Goal: Information Seeking & Learning: Learn about a topic

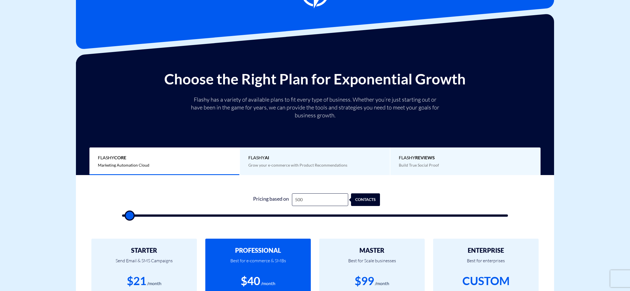
scroll to position [33, 0]
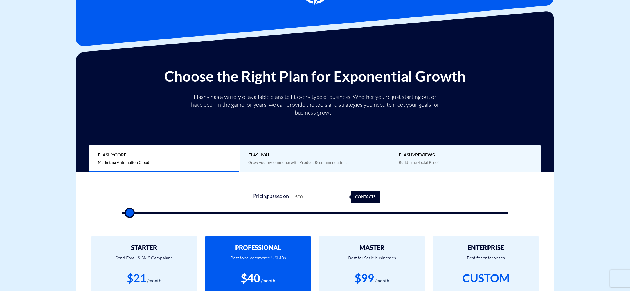
click at [287, 215] on div "1 Pricing based on 500 contacts" at bounding box center [314, 200] width 397 height 48
type input "43,000"
type input "43000"
click at [288, 213] on input "range" at bounding box center [315, 212] width 386 height 2
type input "32,000"
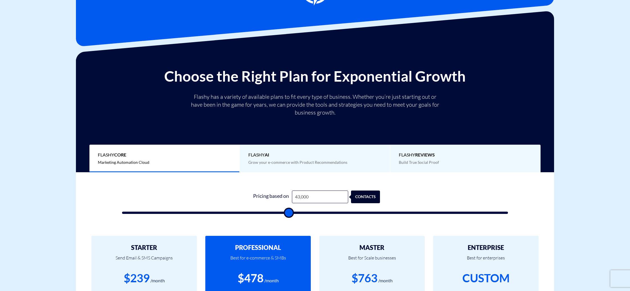
type input "32000"
type input "31,500"
type input "31500"
type input "31,000"
type input "31000"
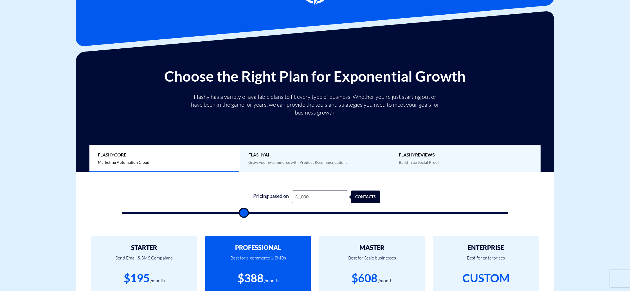
type input "30,500"
type input "30500"
type input "29,500"
type input "29500"
type input "28,500"
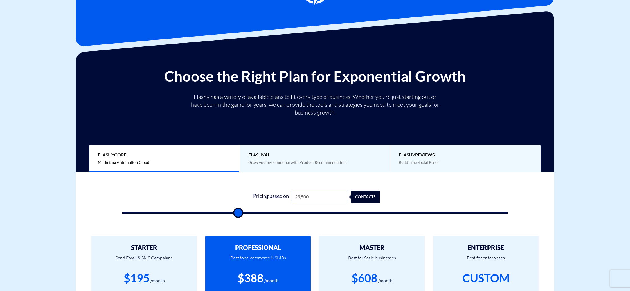
type input "28500"
type input "27,000"
type input "27000"
type input "26,000"
type input "26000"
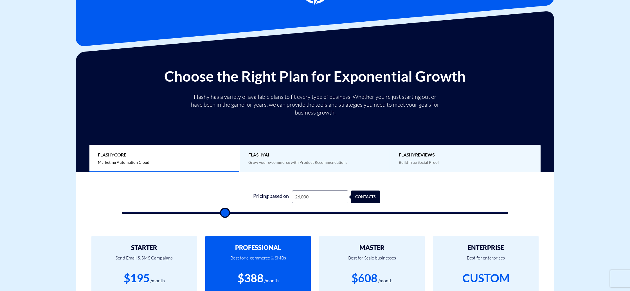
type input "25,500"
type input "25500"
type input "25,000"
type input "25000"
type input "24,500"
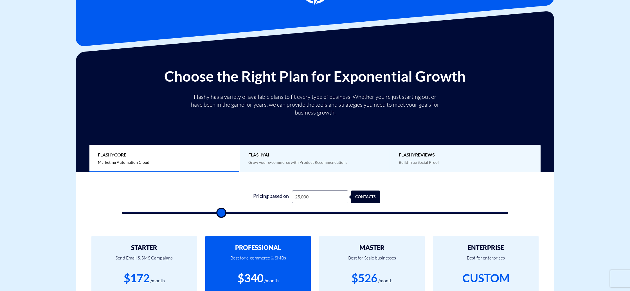
type input "24500"
type input "25,000"
drag, startPoint x: 247, startPoint y: 212, endPoint x: 221, endPoint y: 212, distance: 25.6
type input "25000"
click at [221, 212] on input "range" at bounding box center [315, 212] width 386 height 2
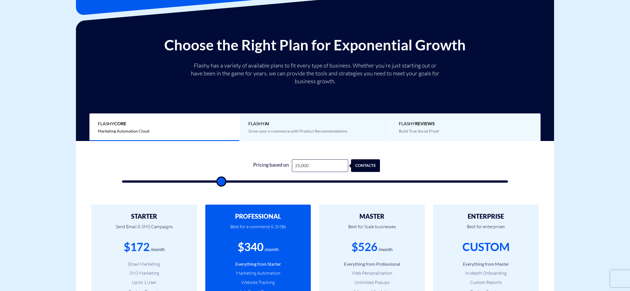
scroll to position [66, 0]
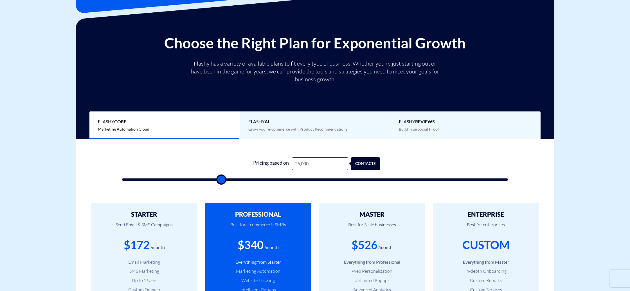
type input "24,500"
type input "24500"
type input "24,000"
type input "24000"
type input "23,500"
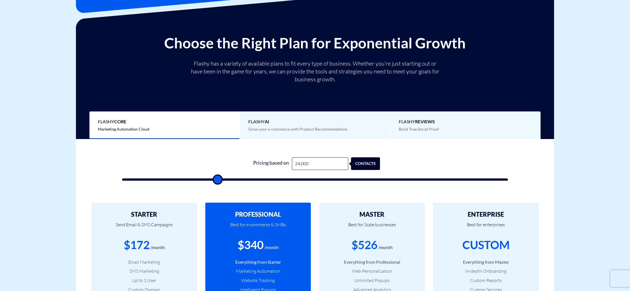
type input "23500"
type input "23,000"
type input "23000"
type input "22,500"
type input "22500"
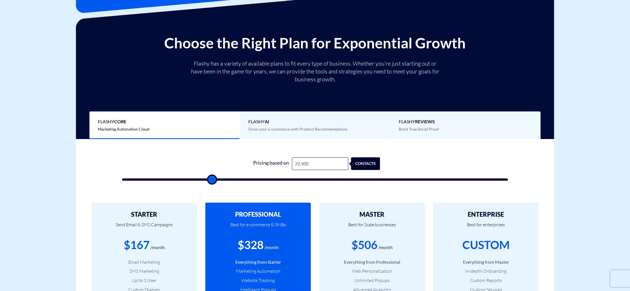
type input "22,000"
type input "22000"
type input "21,500"
type input "21500"
type input "21,000"
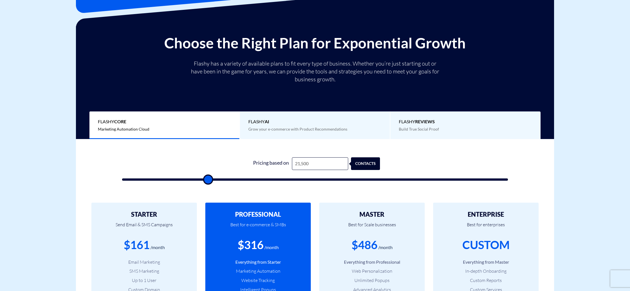
type input "21000"
type input "20,500"
type input "20500"
type input "21,000"
type input "21000"
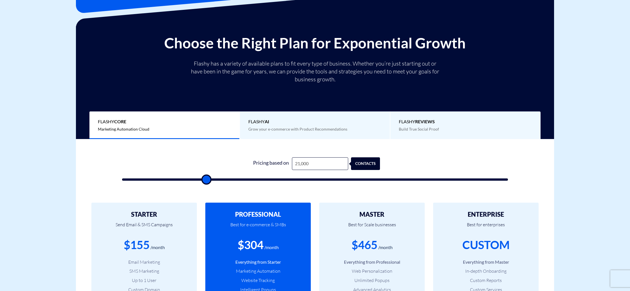
type input "22,000"
type input "22000"
type input "22,500"
type input "22500"
type input "23,000"
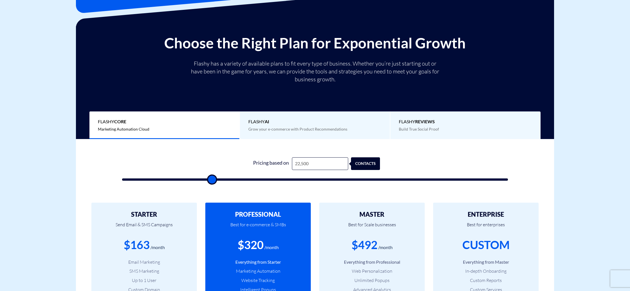
type input "23000"
type input "23,500"
type input "23500"
type input "23,000"
type input "23000"
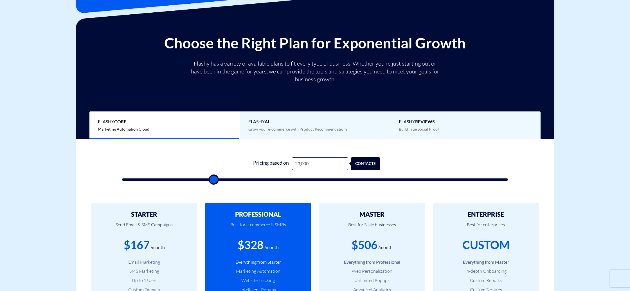
type input "22,500"
type input "22500"
type input "22,000"
type input "22000"
type input "21,500"
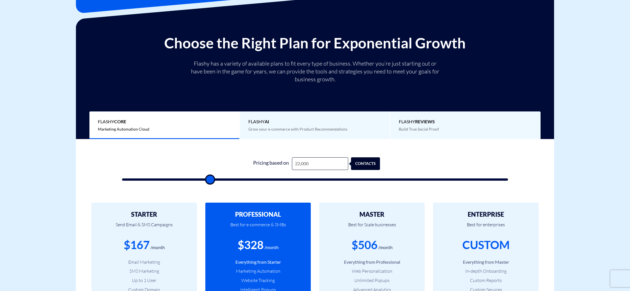
type input "21500"
type input "21,000"
type input "21000"
type input "20,000"
type input "20000"
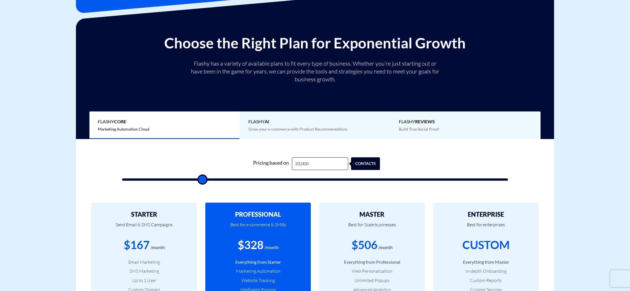
type input "19,500"
type input "19500"
type input "18,500"
type input "18500"
type input "18,000"
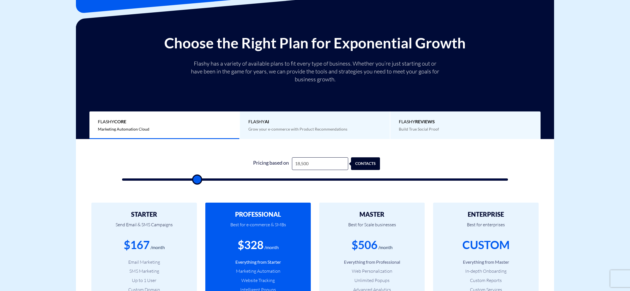
type input "18000"
type input "17,500"
type input "17500"
type input "16,500"
type input "16500"
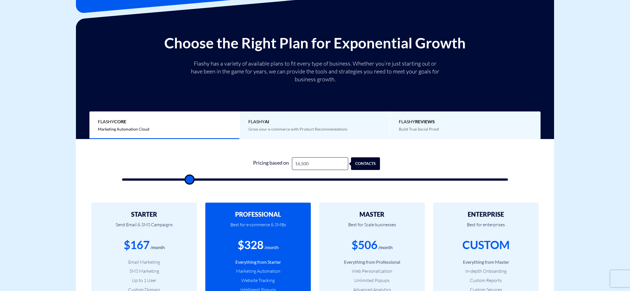
type input "15,500"
type input "15500"
type input "15,000"
type input "15000"
type input "14,500"
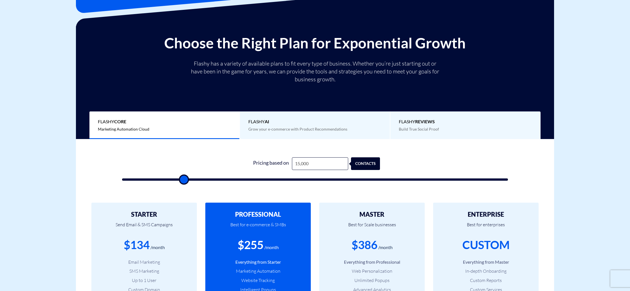
type input "14500"
type input "15,000"
type input "15000"
type input "15,500"
type input "15500"
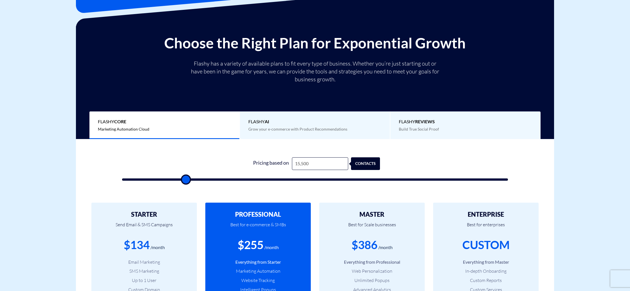
type input "16,000"
drag, startPoint x: 220, startPoint y: 183, endPoint x: 186, endPoint y: 182, distance: 34.0
type input "16000"
click at [186, 181] on input "range" at bounding box center [315, 179] width 386 height 2
type input "12,500"
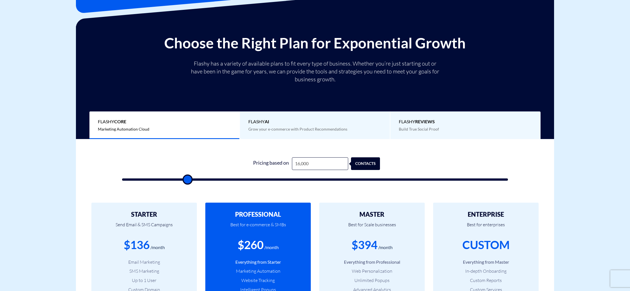
type input "12500"
type input "12,000"
type input "12000"
type input "11,500"
type input "11500"
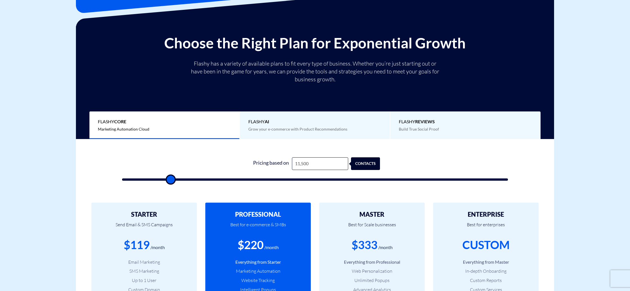
type input "11,000"
type input "11000"
type input "10,500"
type input "10500"
type input "10,000"
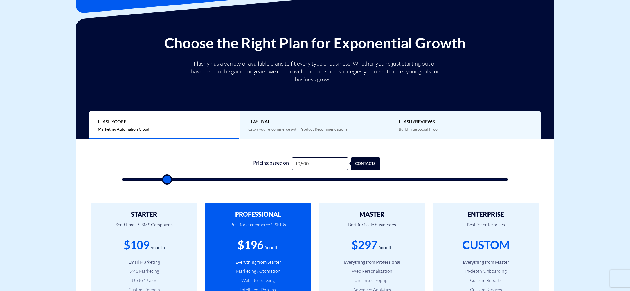
type input "10000"
type input "9,500"
type input "9500"
type input "9,000"
type input "9000"
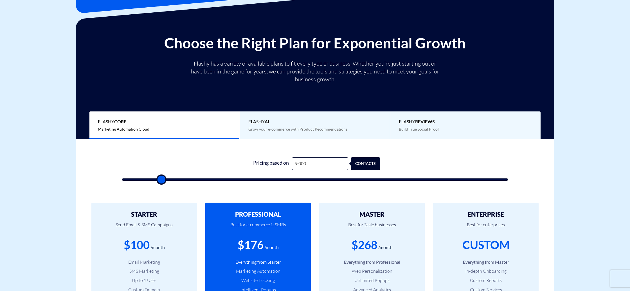
type input "8,500"
type input "8500"
type input "8,000"
type input "8000"
type input "7,500"
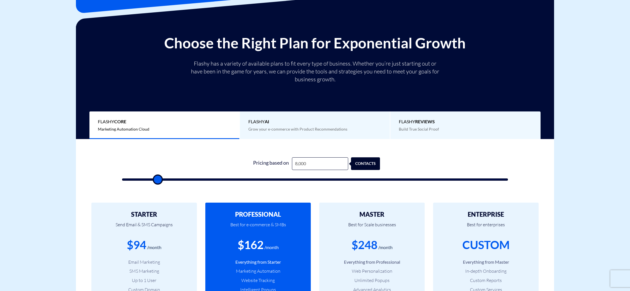
type input "7500"
type input "7,000"
type input "7000"
type input "6,500"
type input "6500"
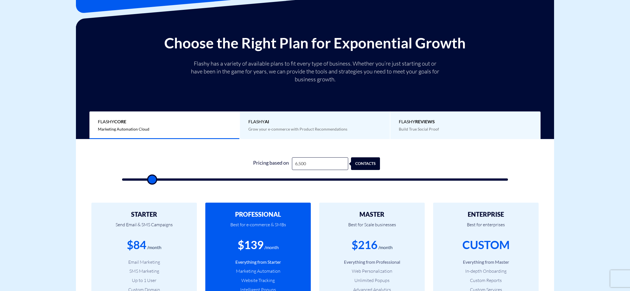
type input "6,000"
type input "6000"
type input "5,500"
type input "5500"
type input "5,000"
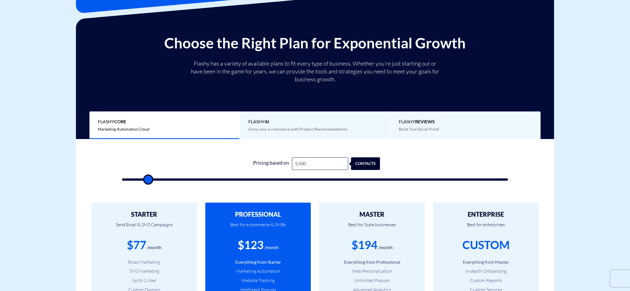
type input "5000"
type input "4,500"
type input "4500"
type input "4,000"
type input "4000"
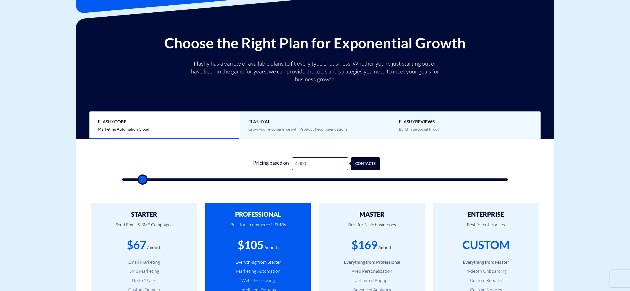
type input "3,500"
type input "3500"
type input "3,000"
type input "3000"
type input "3,500"
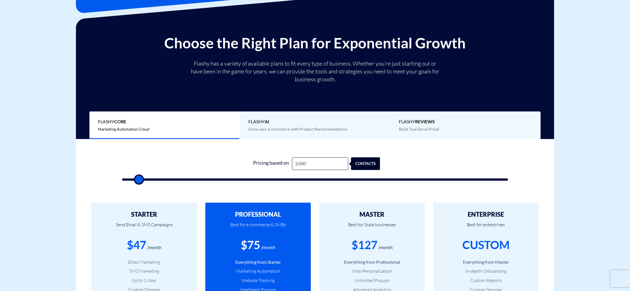
type input "3500"
type input "4,000"
type input "4000"
type input "3,500"
type input "3500"
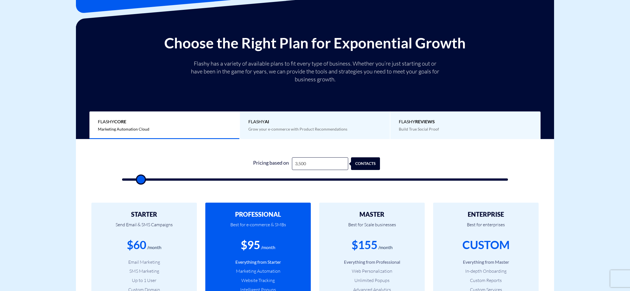
type input "3,000"
type input "3000"
type input "2,000"
type input "2000"
type input "2,500"
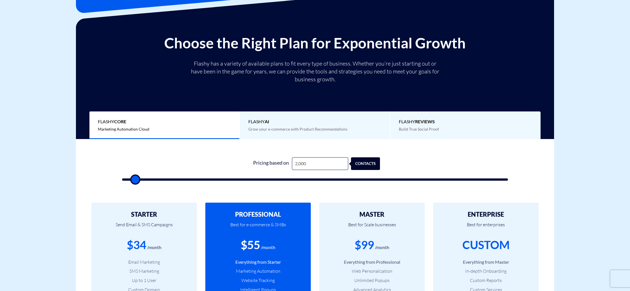
type input "2500"
type input "3,000"
type input "3000"
type input "3,500"
type input "3500"
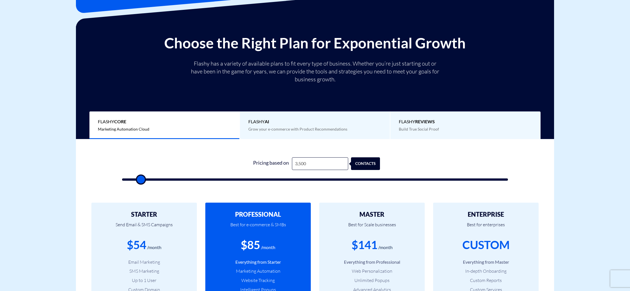
type input "4,000"
type input "4000"
type input "4,500"
type input "4500"
type input "5,000"
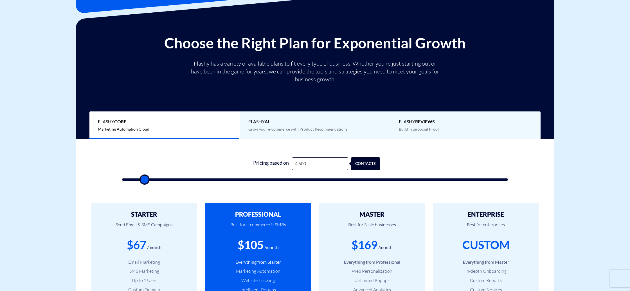
type input "5000"
type input "5,500"
type input "5500"
type input "6,000"
type input "6000"
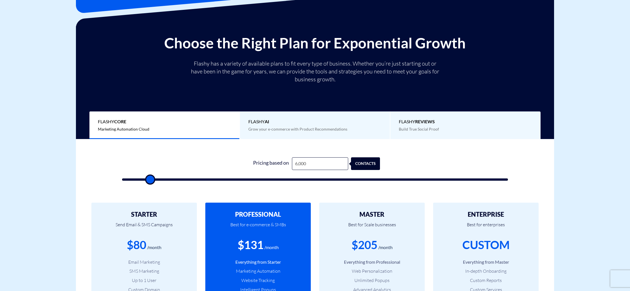
type input "6,500"
type input "6500"
type input "7,000"
type input "7000"
type input "7,500"
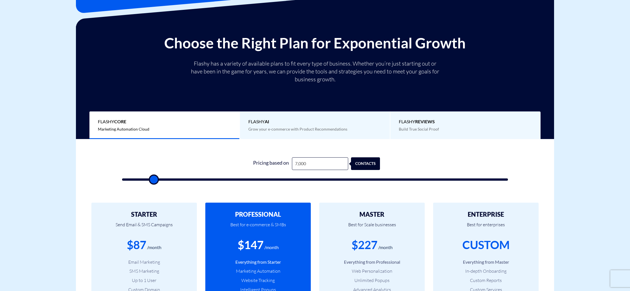
type input "7500"
type input "8,000"
type input "8000"
type input "8,500"
type input "8500"
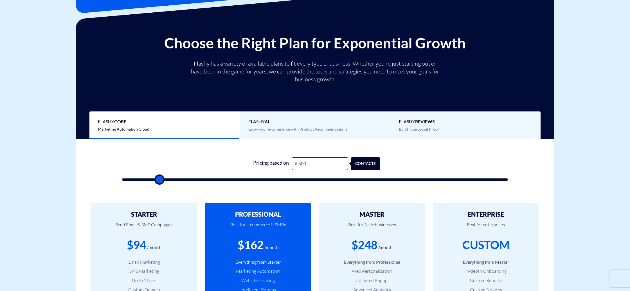
type input "9,000"
type input "9000"
type input "9,500"
type input "9500"
type input "10,000"
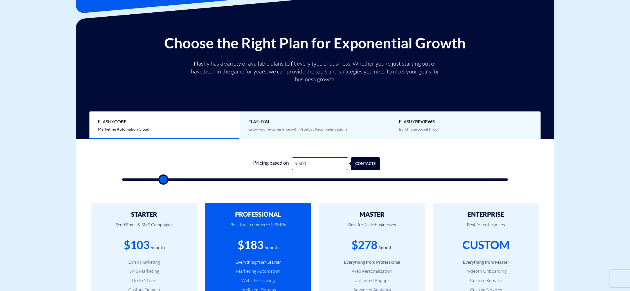
type input "10000"
type input "10,500"
type input "10500"
type input "11,000"
type input "11000"
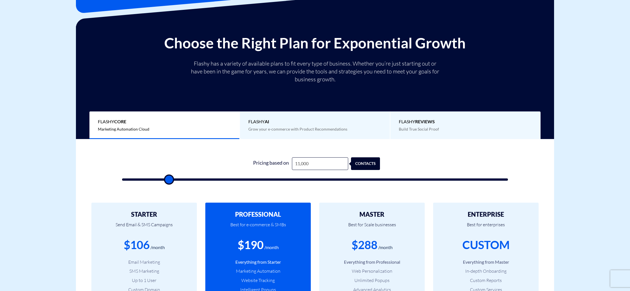
type input "11,500"
type input "11500"
type input "12,000"
type input "12000"
type input "12,500"
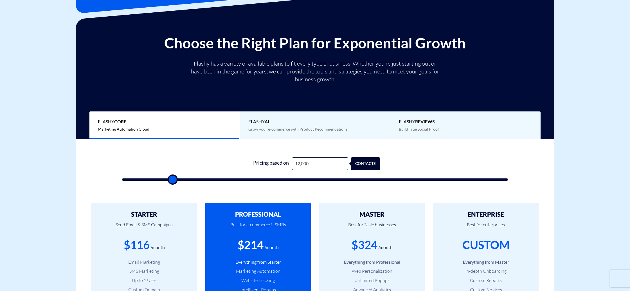
type input "12500"
type input "13,000"
type input "13000"
type input "13,500"
type input "13500"
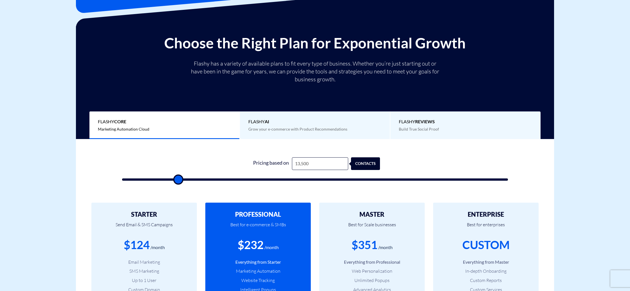
type input "14,000"
type input "14000"
type input "14,500"
type input "14500"
type input "15,000"
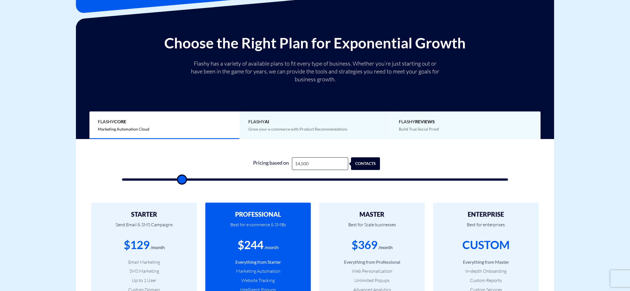
type input "15000"
type input "15,500"
type input "15500"
type input "16,000"
type input "16000"
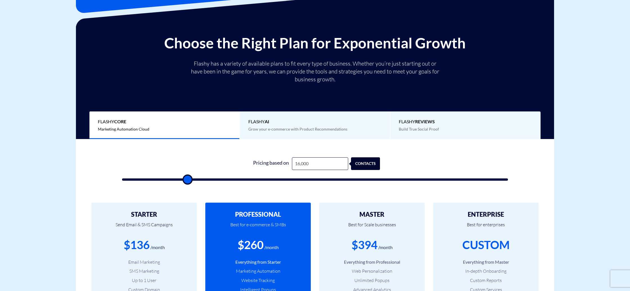
type input "16,500"
type input "16500"
type input "17,000"
type input "17000"
type input "17,500"
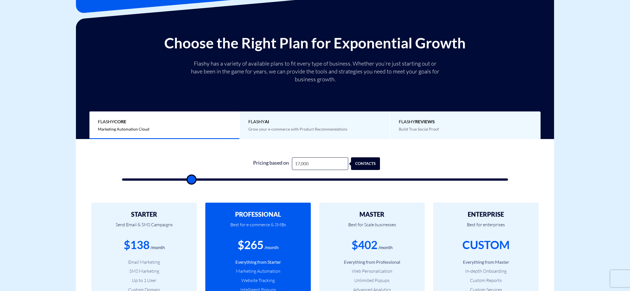
type input "17500"
drag, startPoint x: 173, startPoint y: 180, endPoint x: 188, endPoint y: 176, distance: 15.2
click at [188, 178] on input "range" at bounding box center [315, 179] width 386 height 2
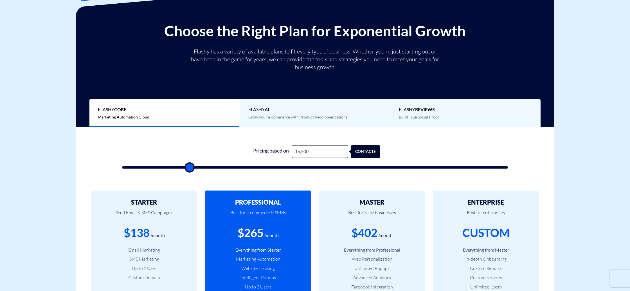
scroll to position [0, 0]
